Goal: Transaction & Acquisition: Download file/media

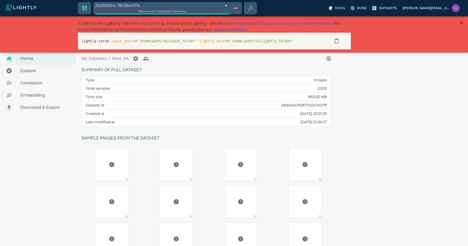
click at [41, 106] on span "Download & Export" at bounding box center [45, 107] width 51 height 6
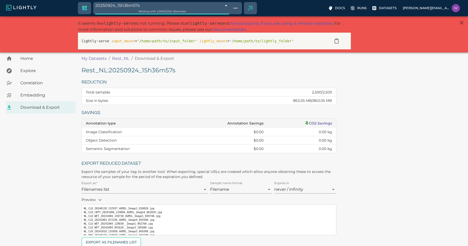
scroll to position [80, 0]
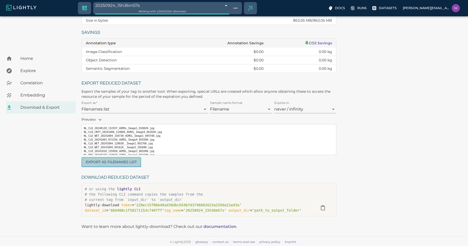
click at [125, 163] on button "Export as Filenames list" at bounding box center [112, 162] width 60 height 10
click at [377, 148] on div "Rest_NL : 20250924_15h36m57s Reduction Total samples 2,500 / 2,500 Size in byte…" at bounding box center [273, 102] width 383 height 233
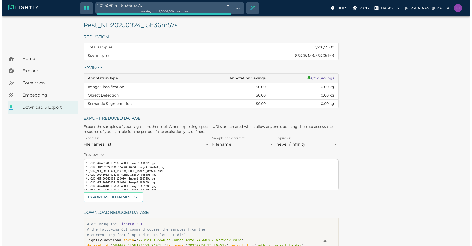
scroll to position [0, 0]
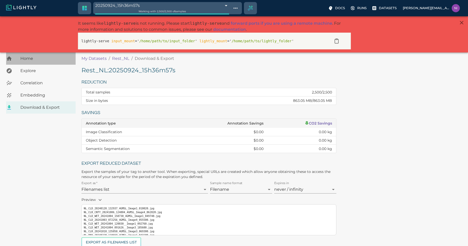
click at [28, 61] on span "Home" at bounding box center [45, 59] width 51 height 6
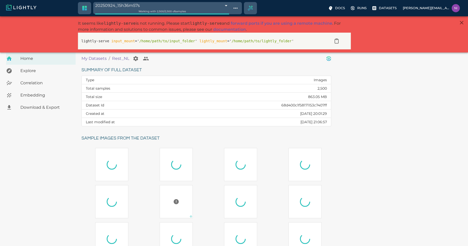
click at [329, 59] on icon "View worker run detail" at bounding box center [329, 59] width 2 height 2
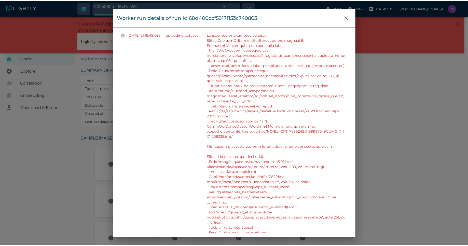
scroll to position [122, 0]
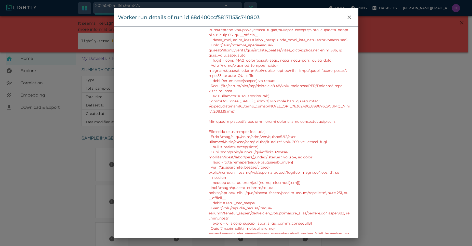
click at [448, 126] on div "Worker run details of run id 68d400ccf58171153c740803 Info Version 2.12.2 State…" at bounding box center [236, 123] width 472 height 246
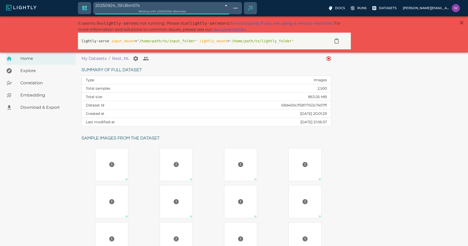
click at [356, 107] on div "Summary of full dataset Type Images Total samples 2,500 Total size 863.05 MB Da…" at bounding box center [270, 191] width 387 height 259
click at [366, 88] on div "Summary of full dataset Type Images Total samples 2,500 Total size 863.05 MB Da…" at bounding box center [270, 191] width 387 height 259
click at [397, 122] on div "Summary of full dataset Type Images Total samples 2,500 Total size 863.05 MB Da…" at bounding box center [270, 191] width 387 height 259
click at [392, 7] on p "Datasets" at bounding box center [388, 8] width 18 height 5
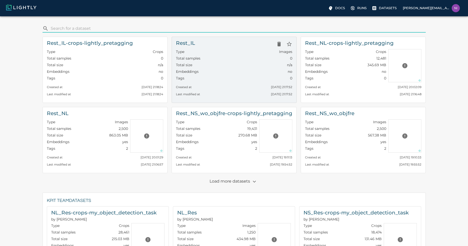
click at [210, 55] on div "Type Images" at bounding box center [234, 52] width 116 height 7
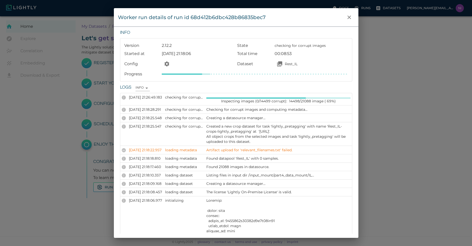
click at [438, 99] on div "Worker run details of run id 68d412b6dbc428b86835bec7 Info Version 2.12.2 State…" at bounding box center [236, 123] width 472 height 246
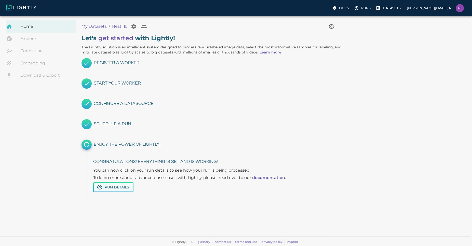
click at [121, 185] on button "Run Details" at bounding box center [113, 187] width 40 height 10
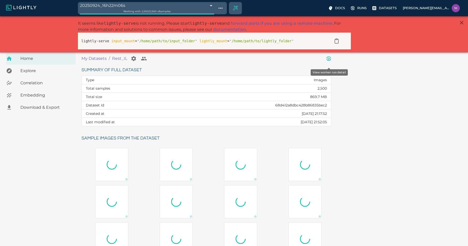
click at [328, 57] on icon "View worker run detail" at bounding box center [329, 59] width 8 height 8
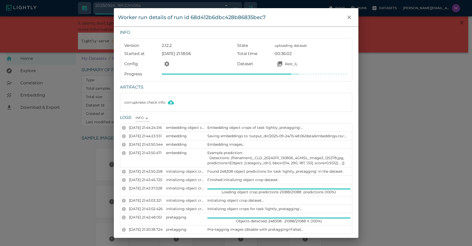
click at [393, 116] on div "Worker run details of run id 68d412b6dbc428b86835bec7 Info Version 2.12.2 State…" at bounding box center [236, 123] width 472 height 246
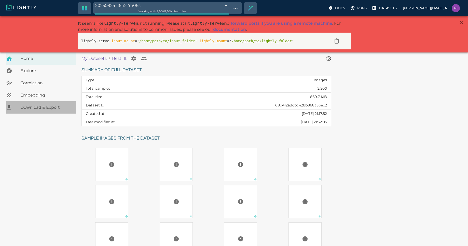
click at [31, 105] on span "Download & Export" at bounding box center [45, 107] width 51 height 6
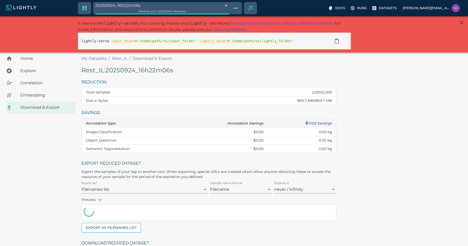
scroll to position [66, 0]
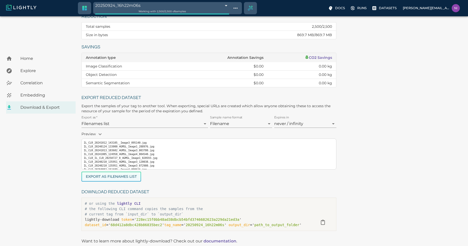
click at [125, 172] on button "Export as Filenames list" at bounding box center [112, 177] width 60 height 10
